Goal: Task Accomplishment & Management: Manage account settings

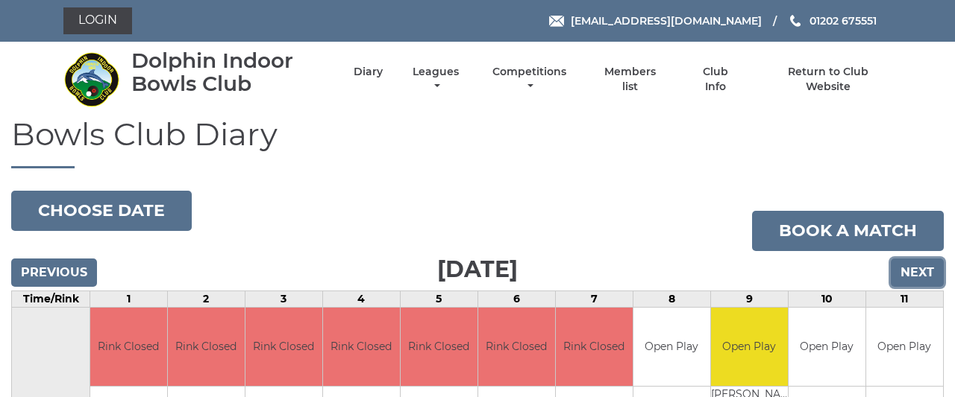
click at [921, 267] on input "Next" at bounding box center [916, 273] width 53 height 28
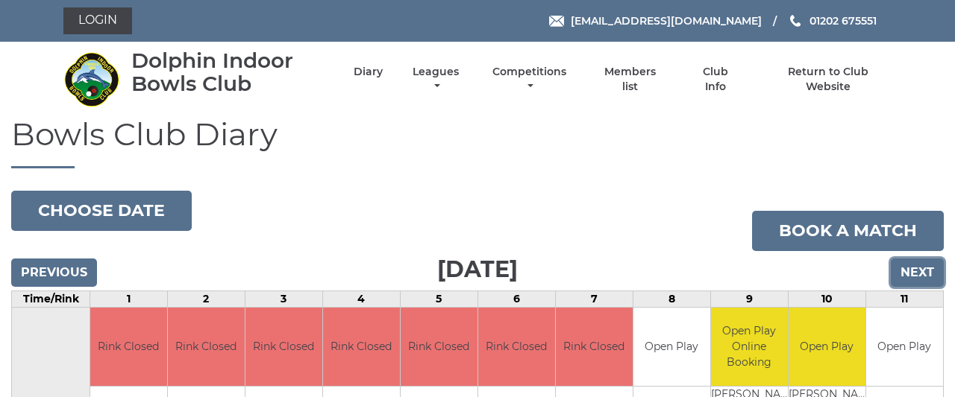
click at [921, 267] on input "Next" at bounding box center [916, 273] width 53 height 28
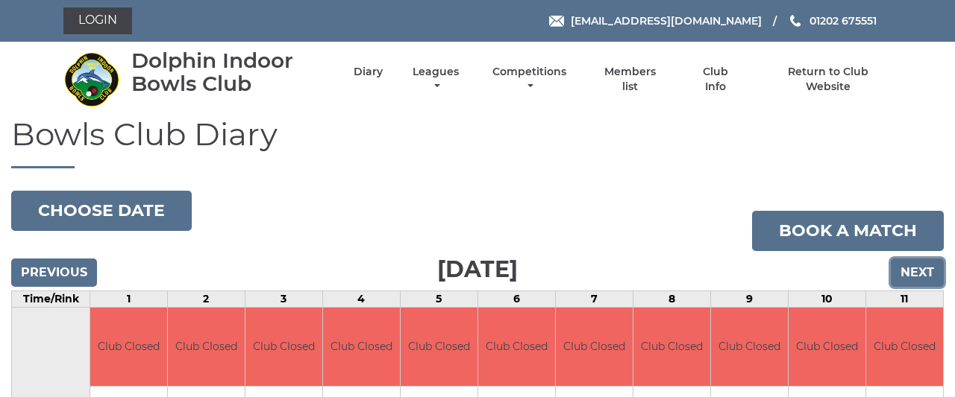
click at [921, 267] on input "Next" at bounding box center [916, 273] width 53 height 28
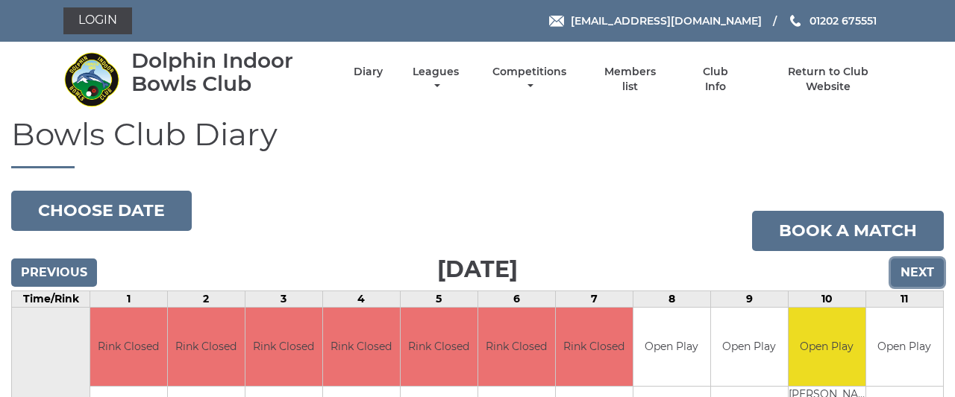
click at [921, 267] on input "Next" at bounding box center [916, 273] width 53 height 28
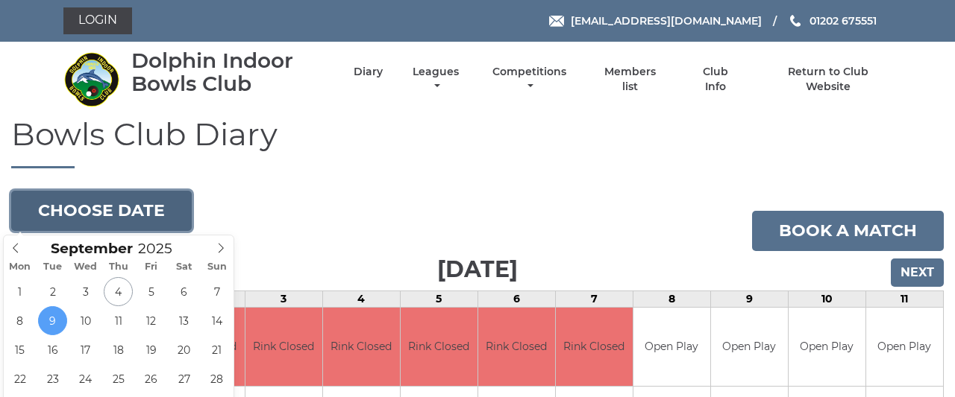
click at [138, 204] on button "Choose date" at bounding box center [101, 211] width 180 height 40
type input "2025-09-16"
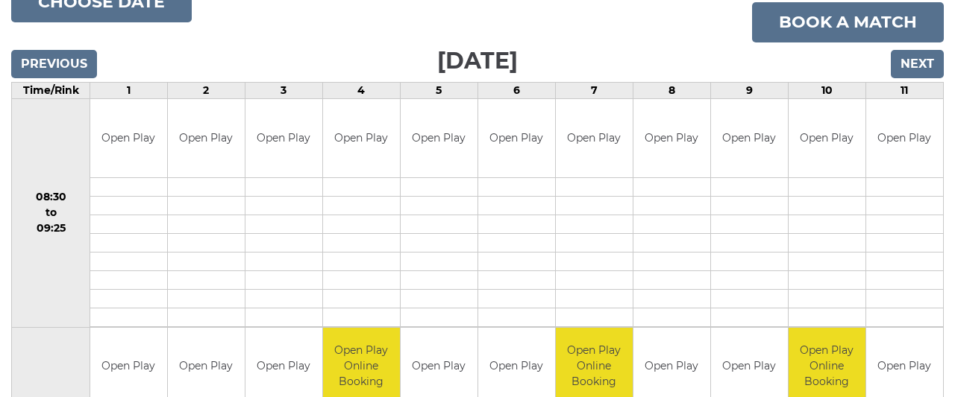
scroll to position [201, 0]
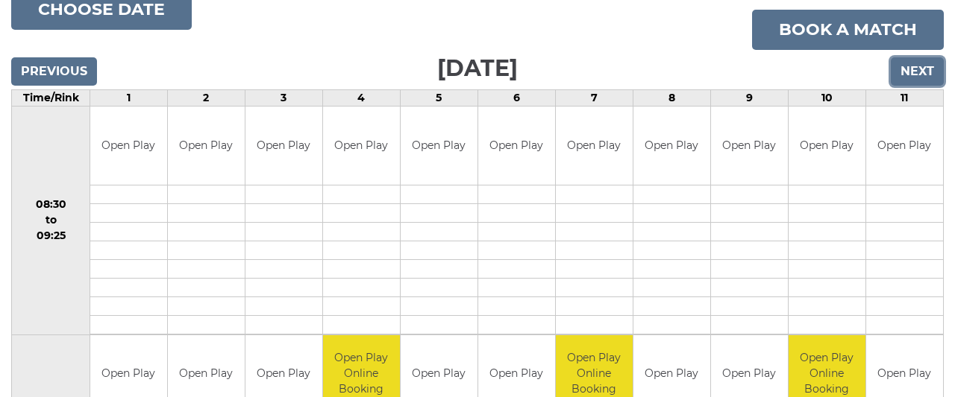
click at [920, 66] on input "Next" at bounding box center [916, 71] width 53 height 28
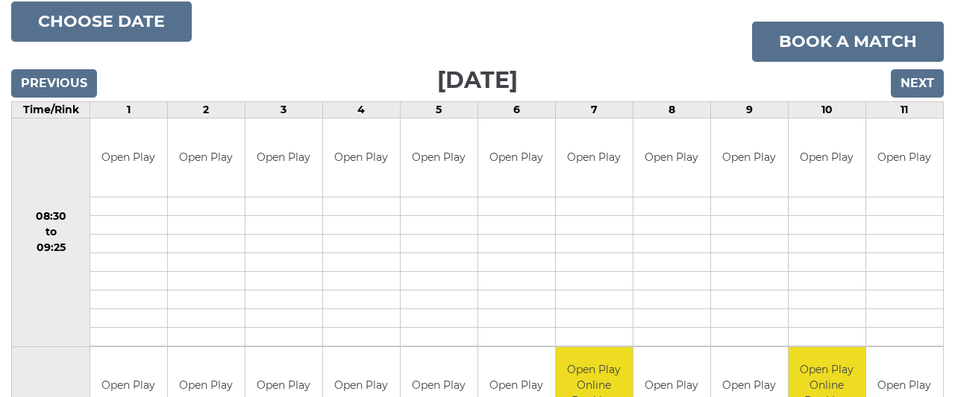
scroll to position [182, 0]
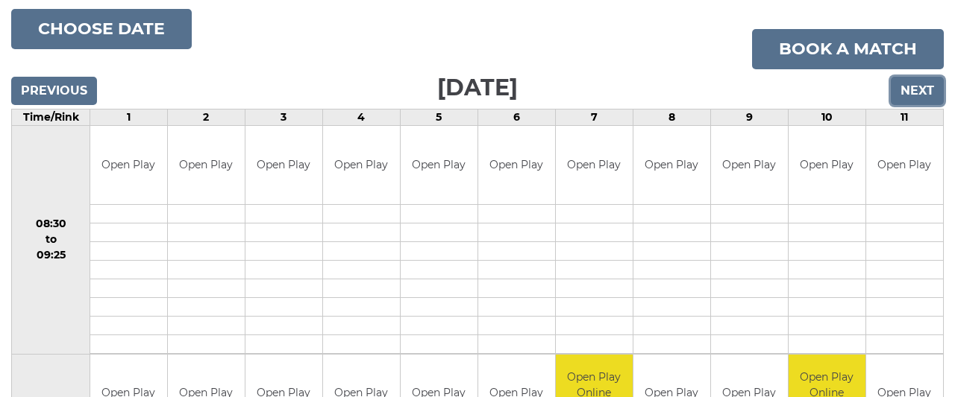
click at [904, 89] on input "Next" at bounding box center [916, 91] width 53 height 28
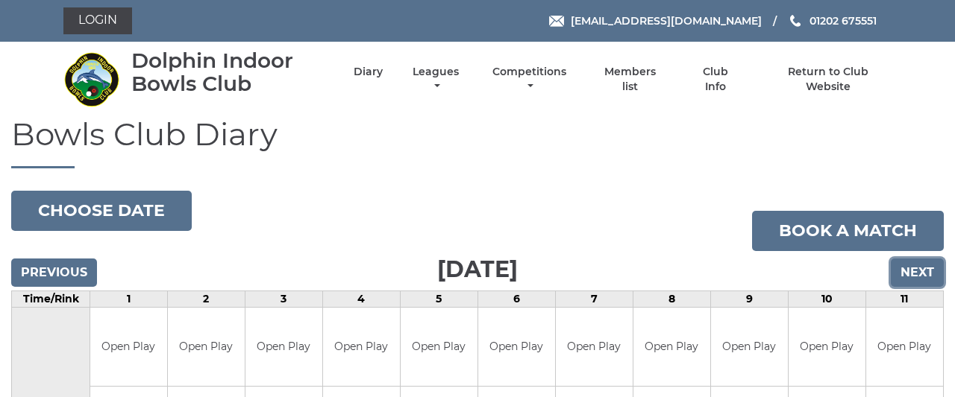
click at [924, 268] on input "Next" at bounding box center [916, 273] width 53 height 28
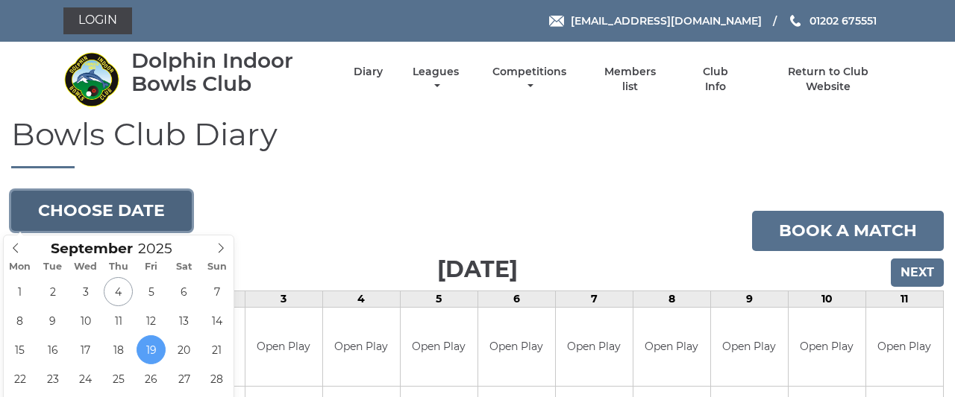
click at [148, 201] on button "Choose date" at bounding box center [101, 211] width 180 height 40
type input "[DATE]"
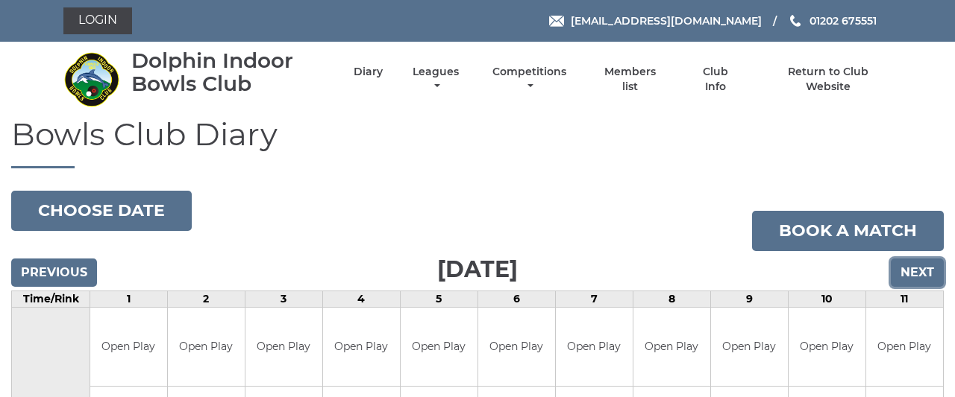
click at [919, 271] on input "Next" at bounding box center [916, 273] width 53 height 28
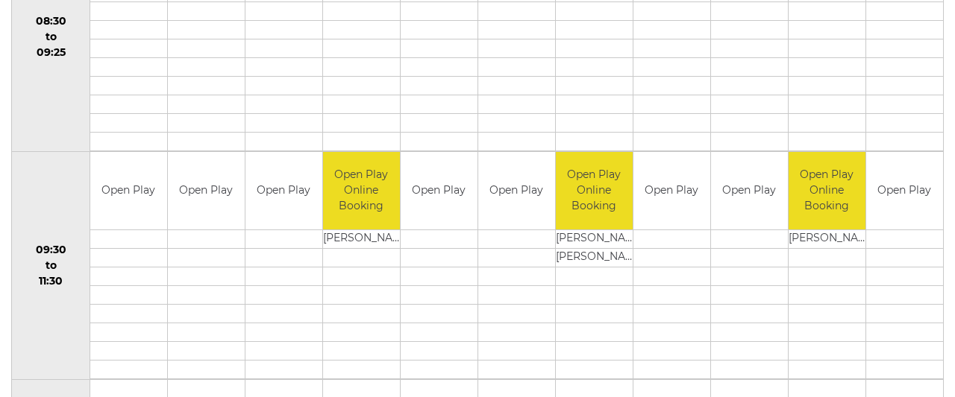
scroll to position [13, 0]
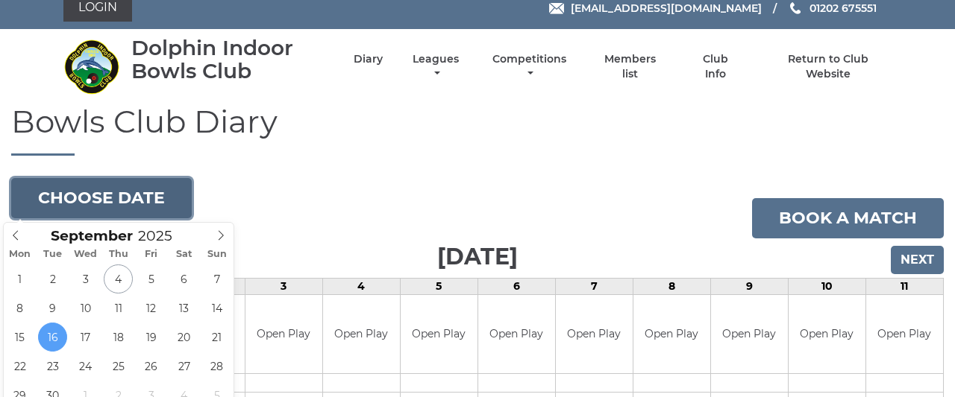
click at [138, 198] on button "Choose date" at bounding box center [101, 198] width 180 height 40
type input "2025-09-23"
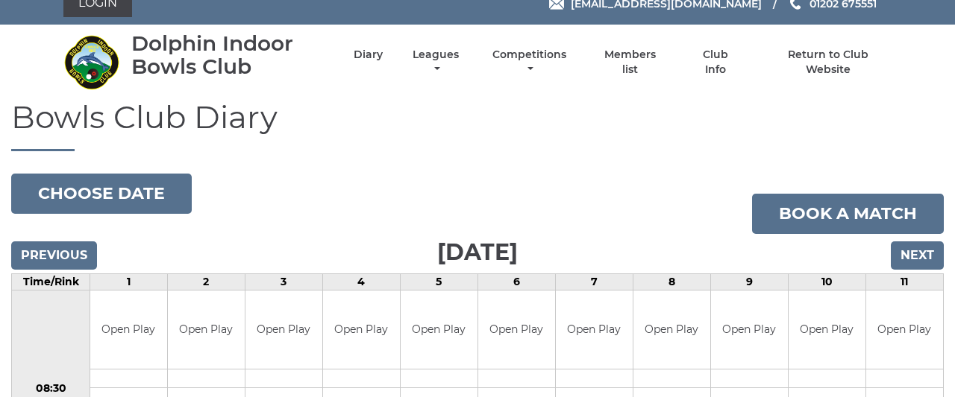
scroll to position [16, 0]
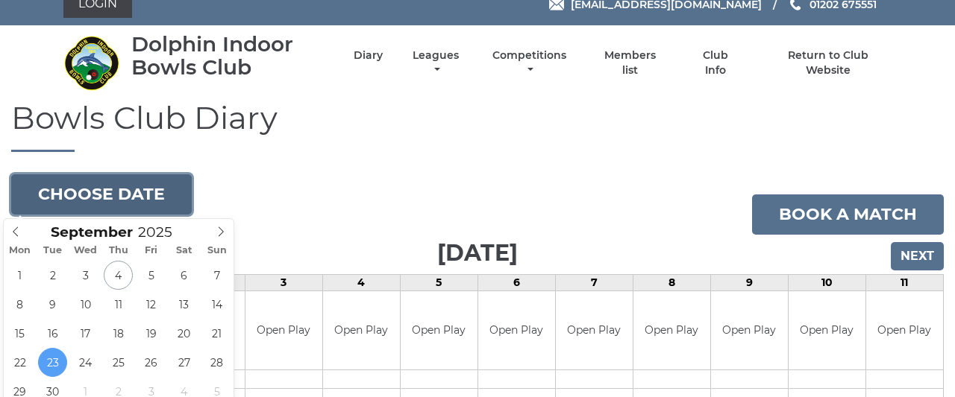
click at [159, 198] on button "Choose date" at bounding box center [101, 194] width 180 height 40
type input "[DATE]"
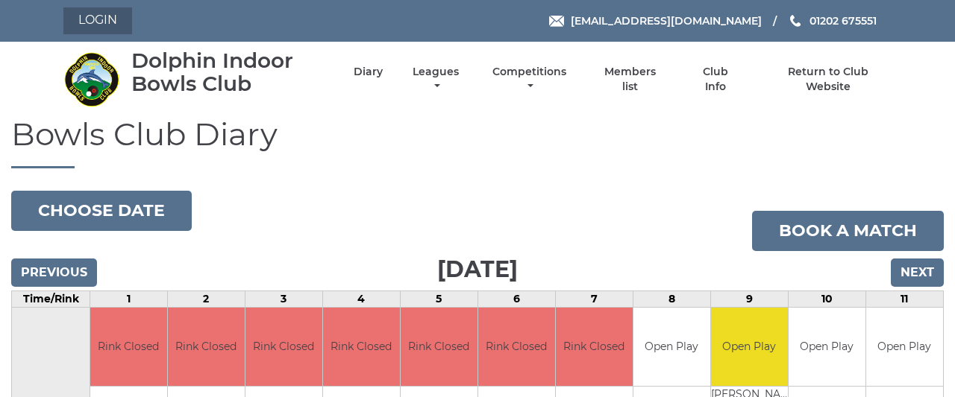
click at [96, 22] on link "Login" at bounding box center [97, 20] width 69 height 27
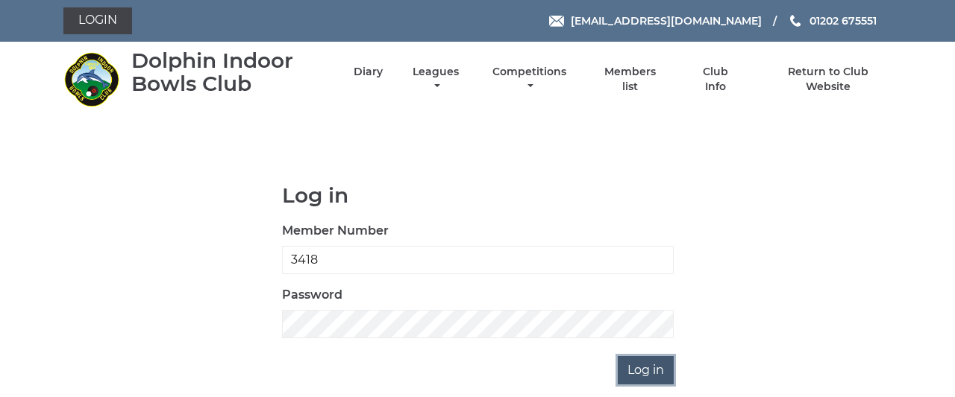
click at [647, 367] on input "Log in" at bounding box center [645, 370] width 56 height 28
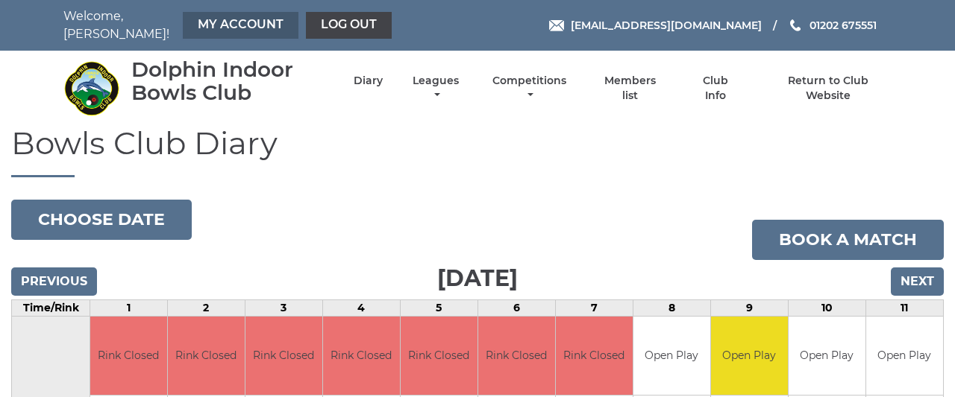
click at [217, 19] on link "My Account" at bounding box center [241, 25] width 116 height 27
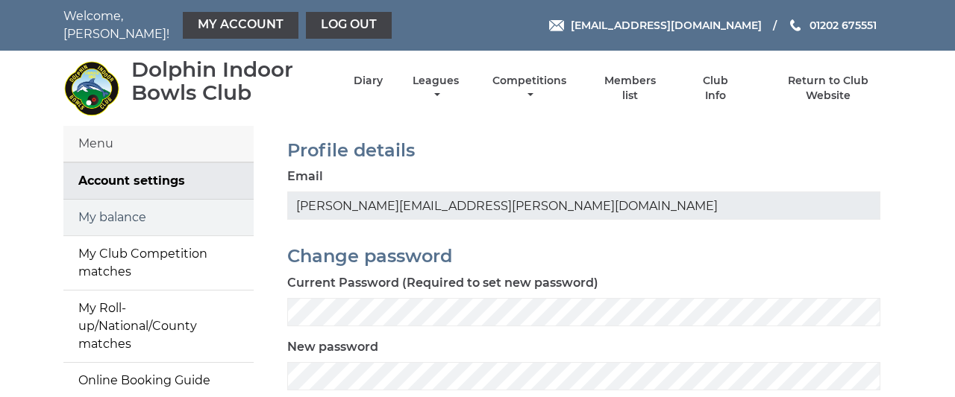
click at [147, 207] on link "My balance" at bounding box center [158, 218] width 190 height 36
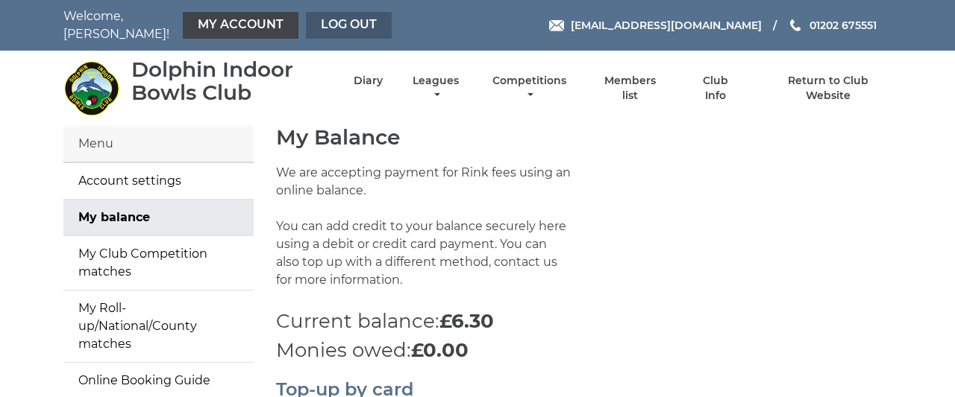
click at [320, 16] on link "Log out" at bounding box center [349, 25] width 86 height 27
